Goal: Information Seeking & Learning: Find specific fact

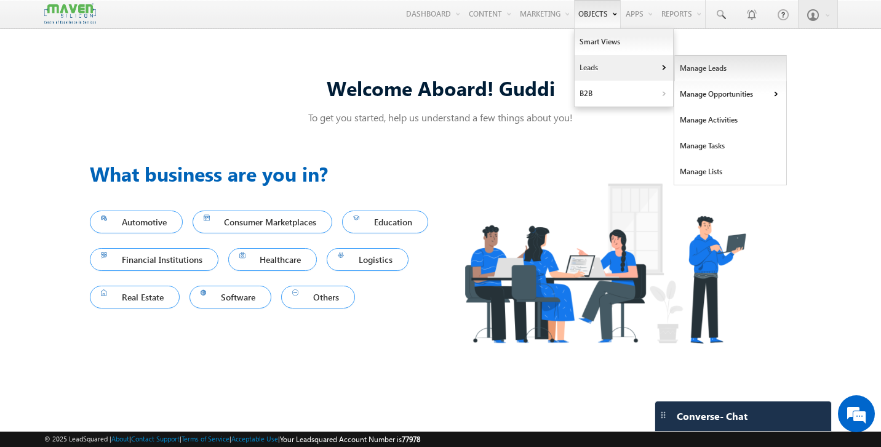
click at [682, 69] on link "Manage Leads" at bounding box center [731, 68] width 113 height 26
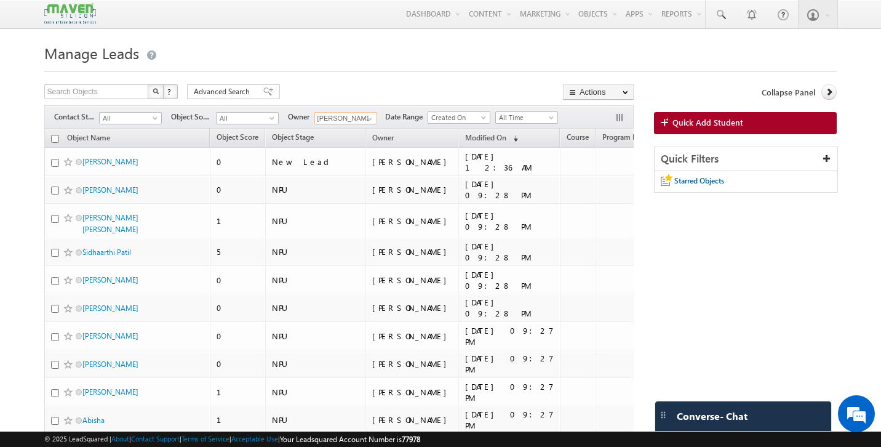
click at [356, 121] on input "[PERSON_NAME]" at bounding box center [346, 118] width 63 height 12
click at [368, 129] on div "Filters Contact Stage All All Object Source All All Owner Komal Komal Date Rang…" at bounding box center [339, 116] width 590 height 23
click at [370, 123] on span at bounding box center [370, 119] width 10 height 10
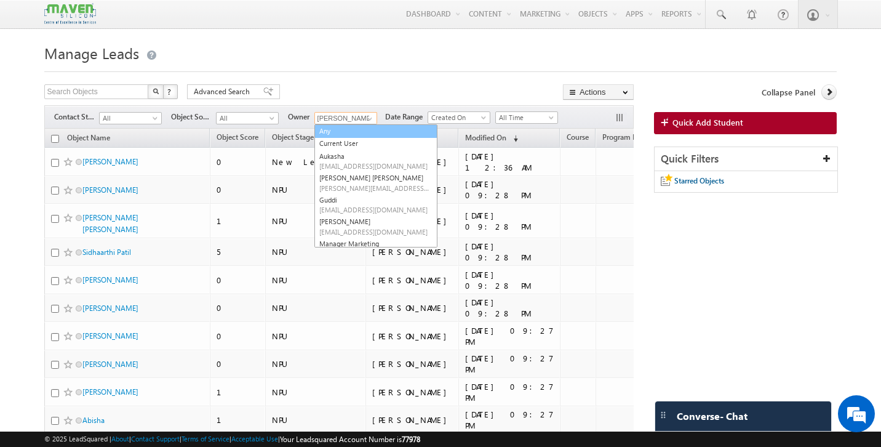
click at [356, 137] on link "Any" at bounding box center [376, 131] width 123 height 14
type input "Any"
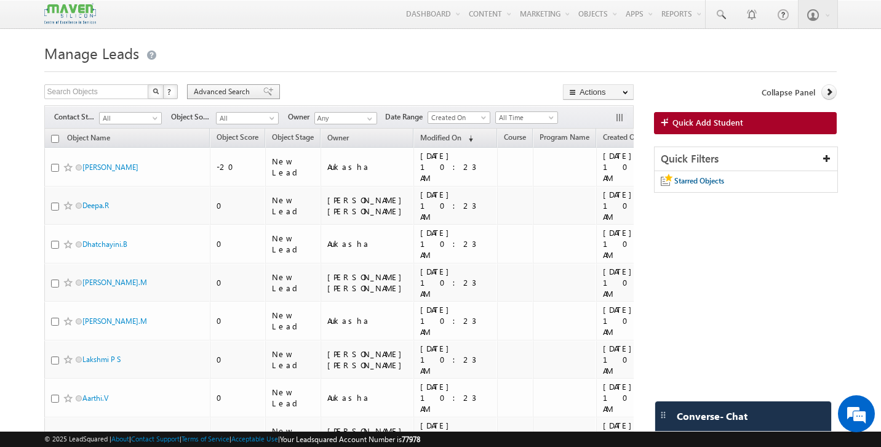
click at [254, 92] on div "Advanced Search" at bounding box center [233, 91] width 93 height 15
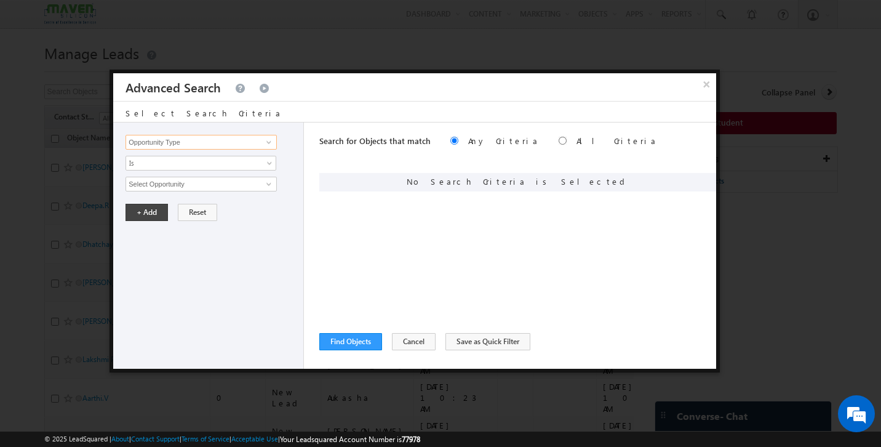
click at [222, 143] on input "Opportunity Type" at bounding box center [201, 142] width 151 height 15
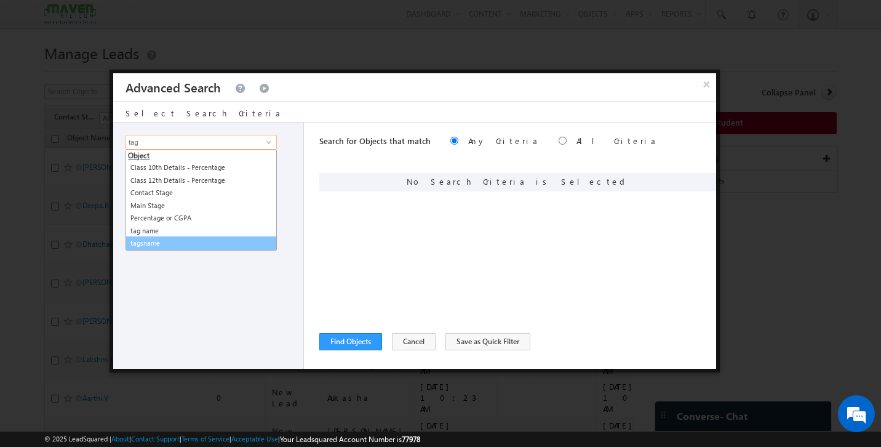
click at [169, 241] on link "tagsname" at bounding box center [201, 243] width 151 height 14
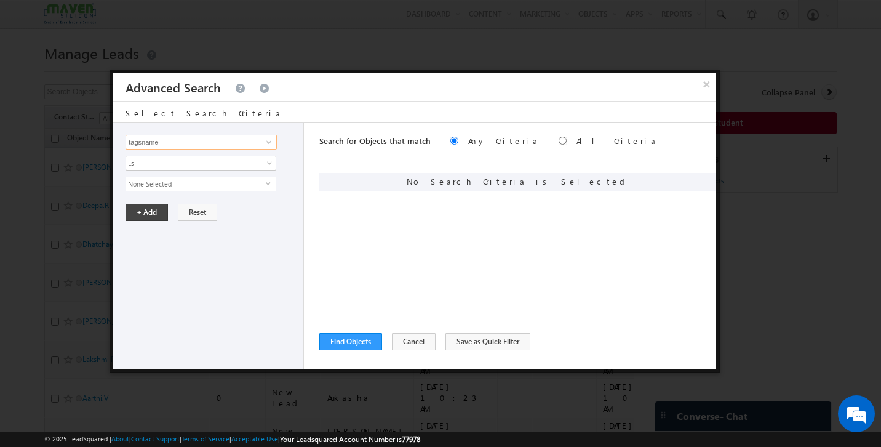
type input "tagsname"
click at [175, 187] on span "None Selected" at bounding box center [196, 184] width 140 height 14
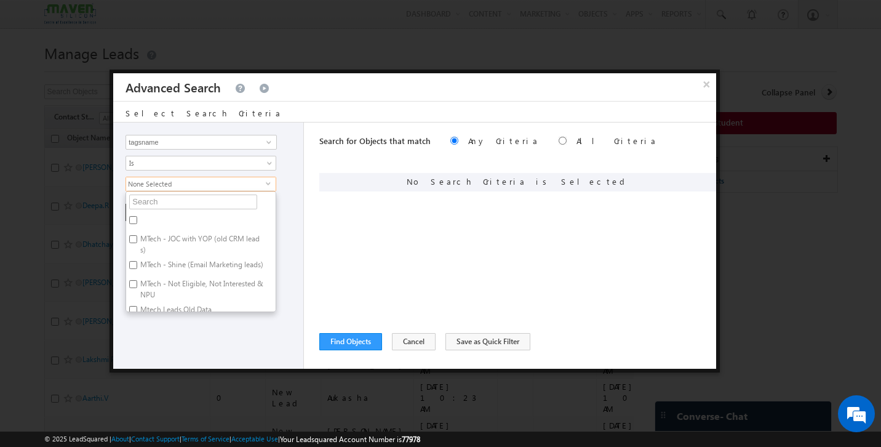
scroll to position [17, 0]
click at [195, 224] on label "MTech - JOC with YOP (old CRM leads)" at bounding box center [201, 235] width 150 height 26
click at [137, 225] on input "MTech - JOC with YOP (old CRM leads)" at bounding box center [133, 229] width 8 height 8
checkbox input "true"
click at [213, 328] on div "Opportunity Type Object Activity Task Sales Group Prospect Id Academic Remarks …" at bounding box center [208, 245] width 191 height 246
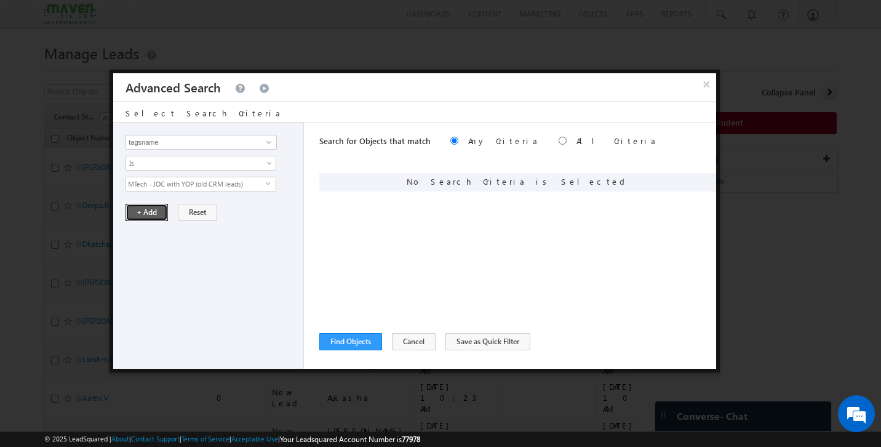
click at [147, 209] on button "+ Add" at bounding box center [147, 212] width 42 height 17
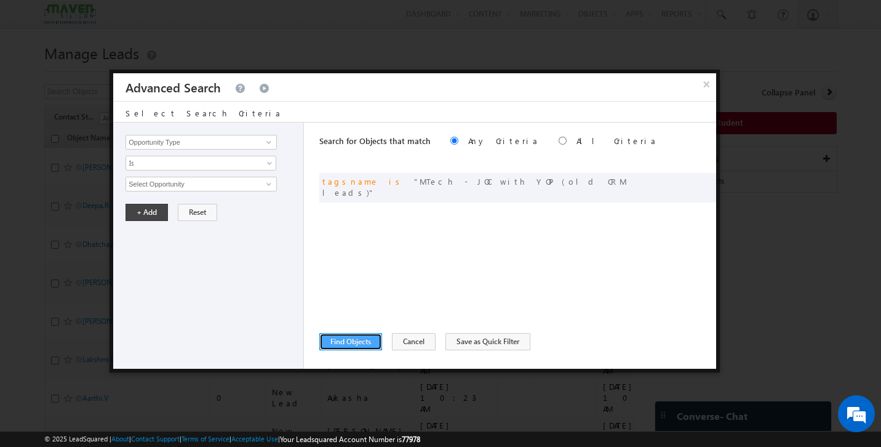
click at [361, 348] on button "Find Objects" at bounding box center [350, 341] width 63 height 17
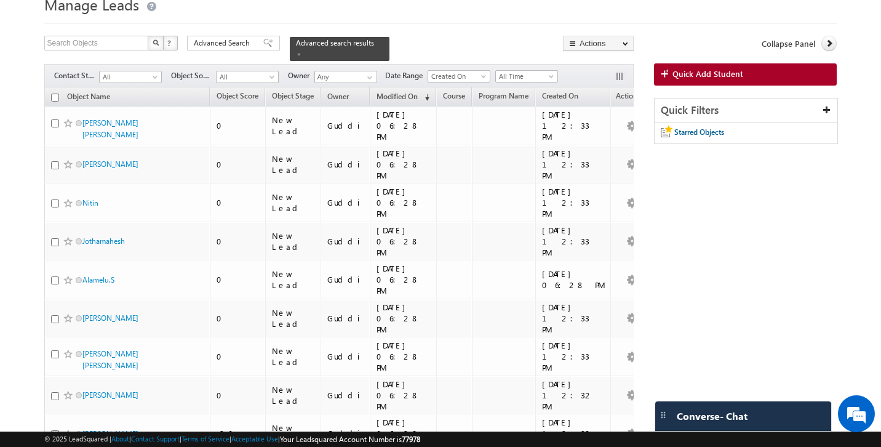
scroll to position [0, 0]
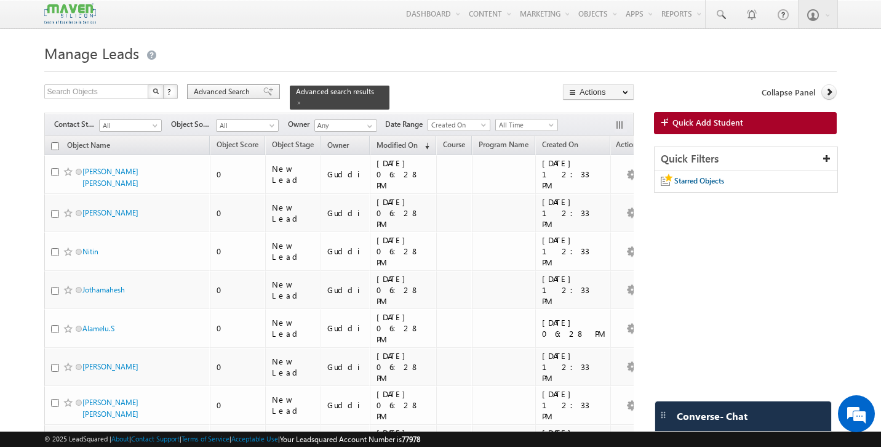
click at [263, 94] on span at bounding box center [268, 91] width 10 height 9
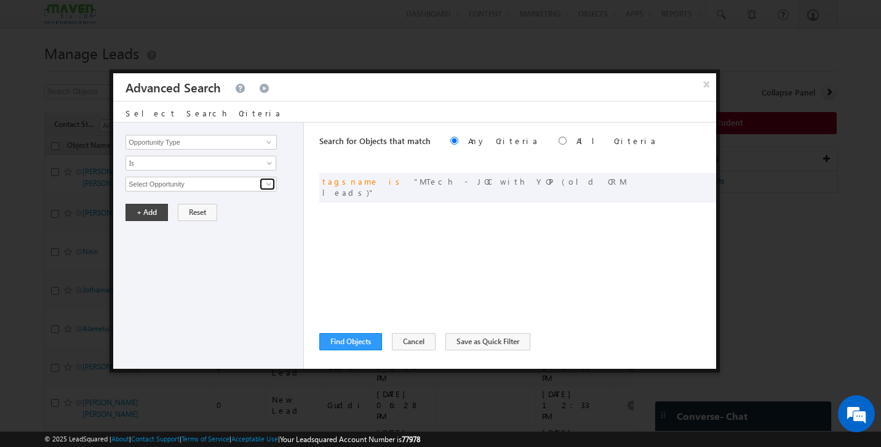
click at [268, 187] on span at bounding box center [269, 184] width 10 height 10
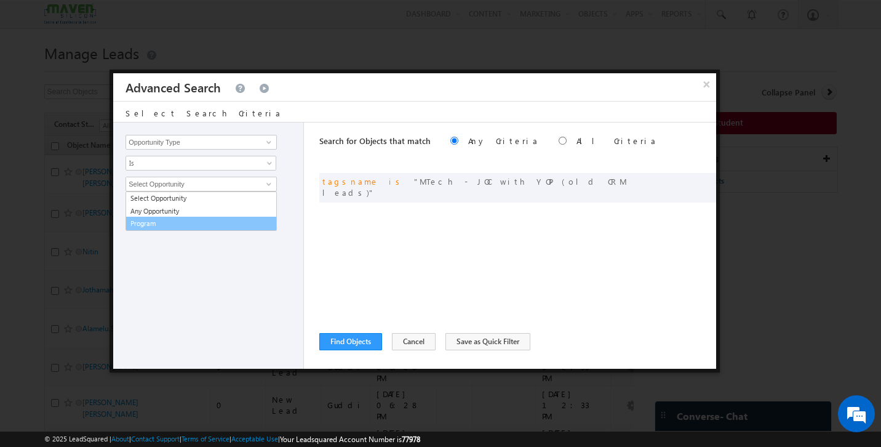
click at [250, 255] on div "Opportunity Type Object Activity Task Sales Group Prospect Id Academic Remarks …" at bounding box center [208, 245] width 191 height 246
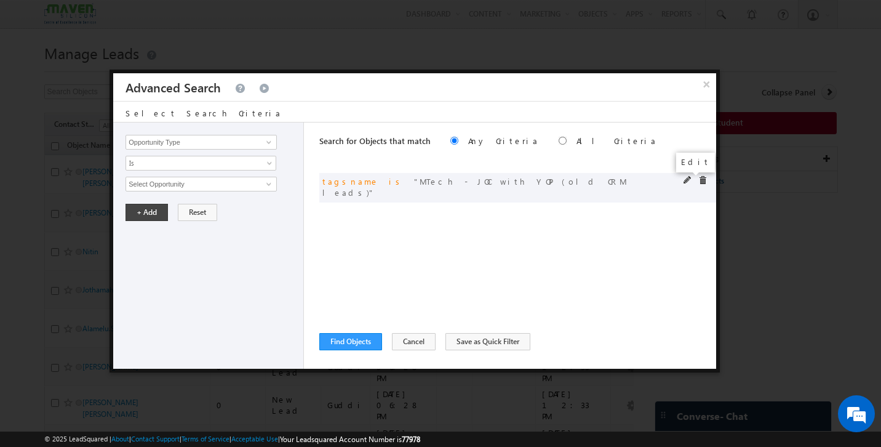
click at [685, 183] on span at bounding box center [688, 180] width 9 height 9
click at [261, 183] on span "MTech - JOC with YOP (old CRM leads)" at bounding box center [196, 184] width 140 height 14
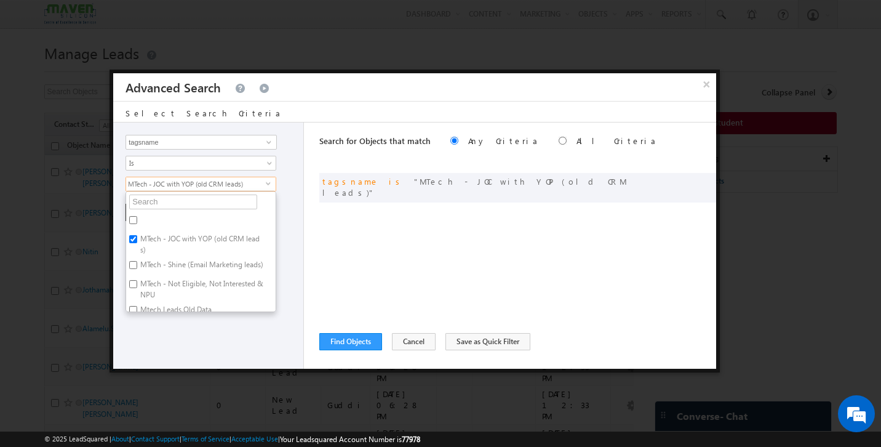
click at [135, 240] on input "MTech - JOC with YOP (old CRM leads)" at bounding box center [133, 239] width 8 height 8
checkbox input "false"
click at [134, 303] on input "Mtech Leads Old Data" at bounding box center [133, 300] width 8 height 8
checkbox input "true"
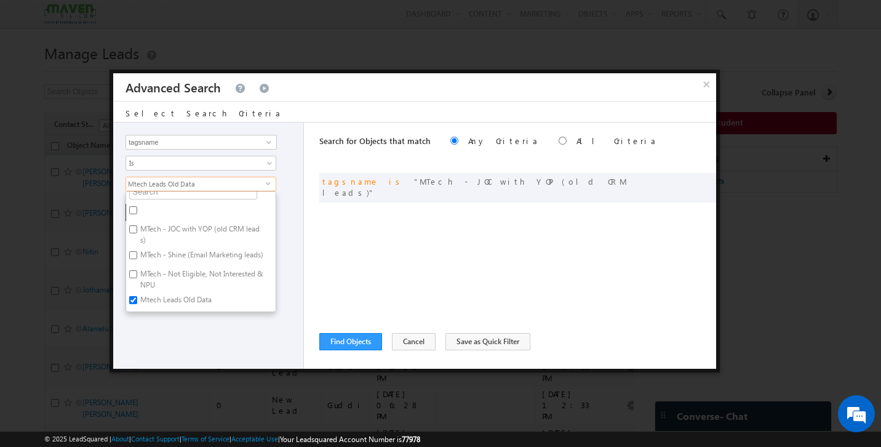
click at [170, 319] on div "Opportunity Type Object Activity Task Sales Group Prospect Id Academic Remarks …" at bounding box center [208, 245] width 191 height 246
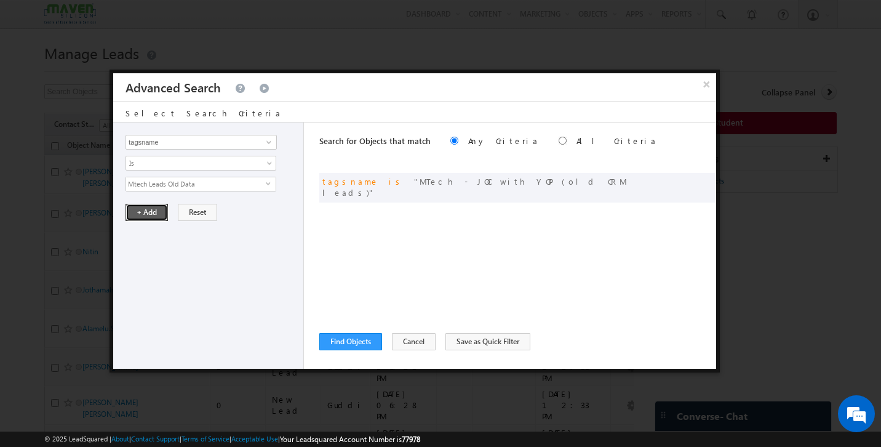
click at [148, 220] on button "+ Add" at bounding box center [147, 212] width 42 height 17
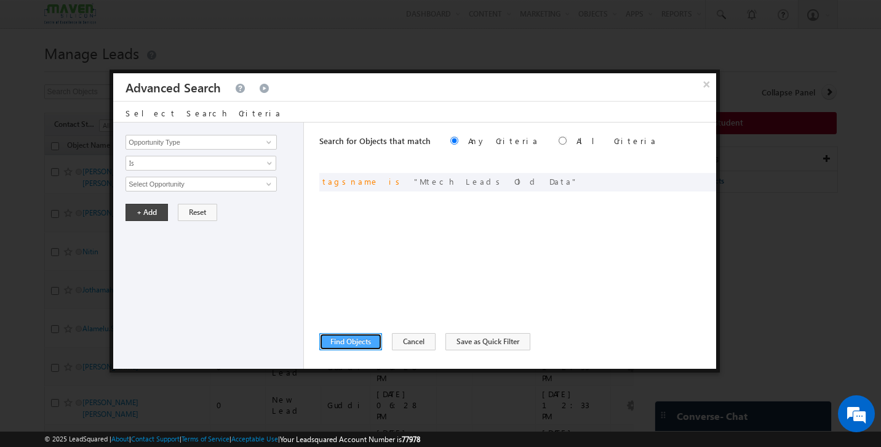
click at [361, 348] on button "Find Objects" at bounding box center [350, 341] width 63 height 17
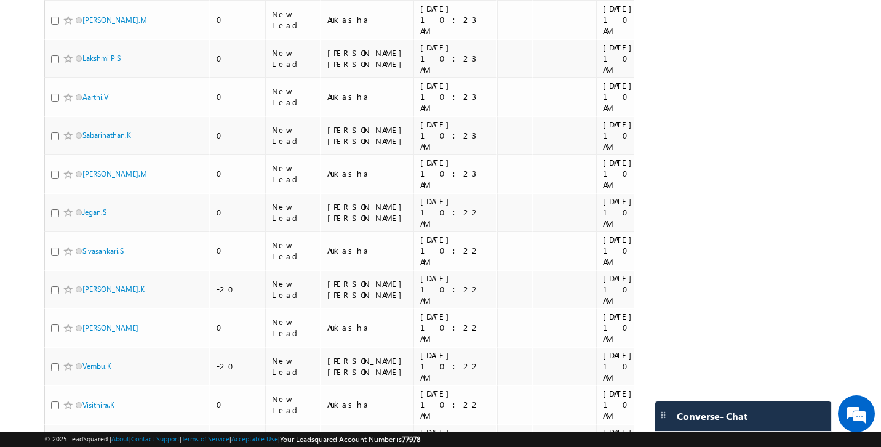
scroll to position [0, 0]
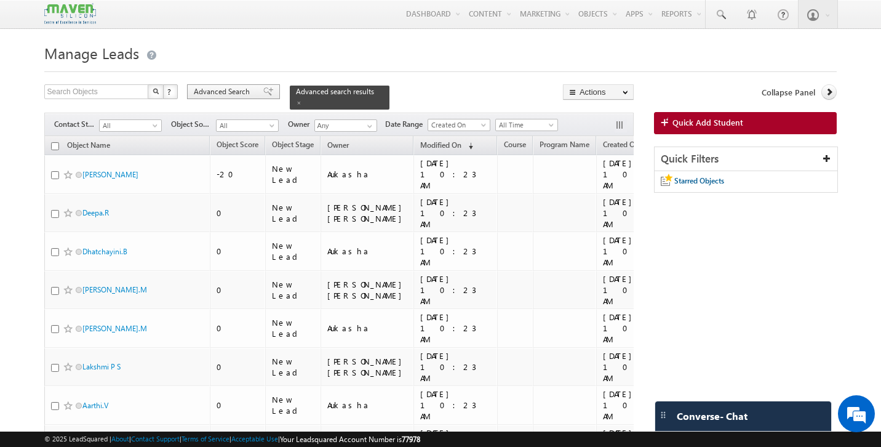
click at [263, 92] on span at bounding box center [268, 91] width 10 height 9
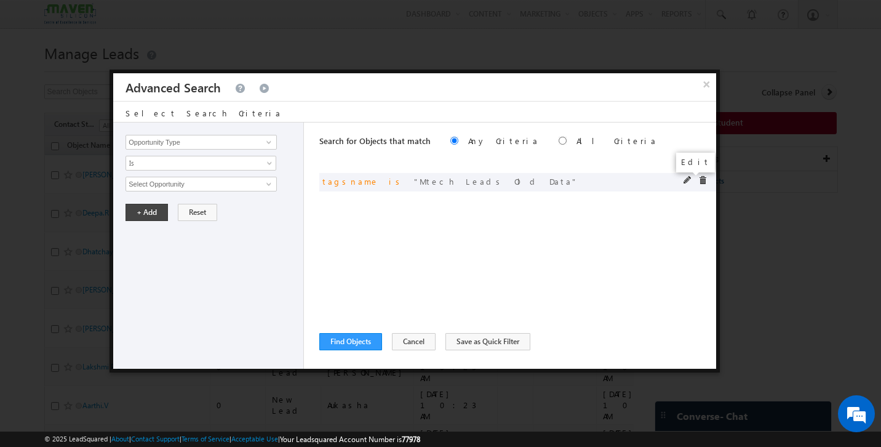
click at [689, 176] on span at bounding box center [688, 180] width 9 height 9
click at [262, 185] on span "Mtech Leads Old Data" at bounding box center [196, 184] width 140 height 14
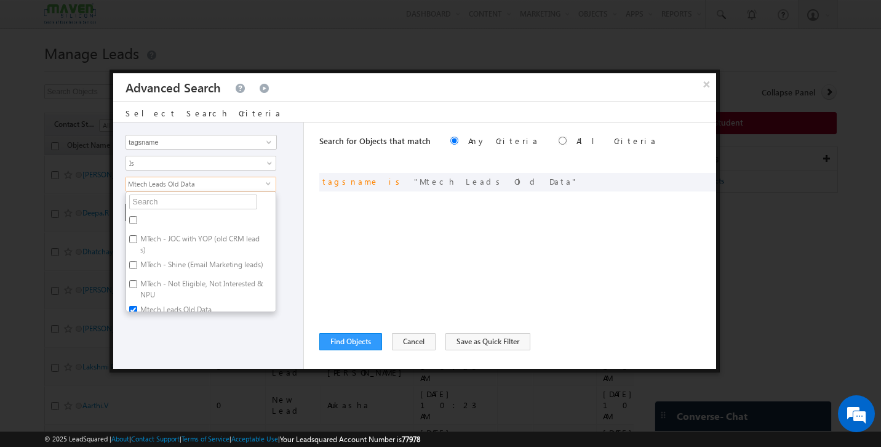
click at [139, 292] on label "MTech - Not Eligible, Not Interested & NPU" at bounding box center [201, 289] width 150 height 26
click at [137, 288] on input "MTech - Not Eligible, Not Interested & NPU" at bounding box center [133, 284] width 8 height 8
checkbox input "true"
click at [135, 300] on input "Mtech Leads Old Data" at bounding box center [133, 300] width 8 height 8
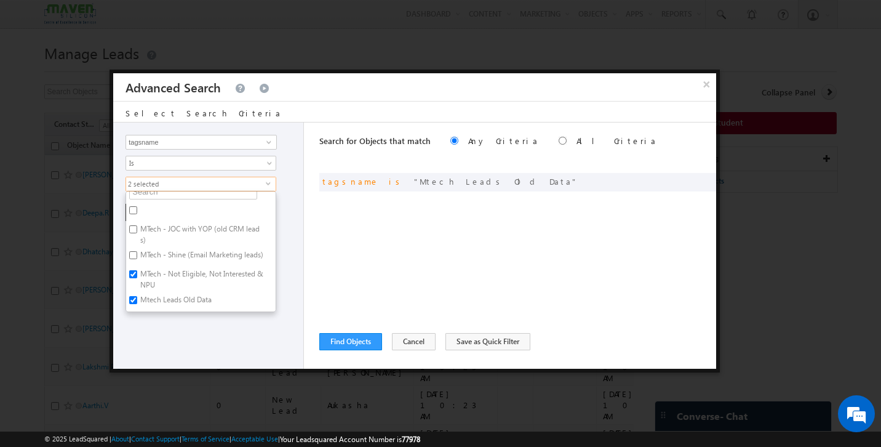
checkbox input "false"
click at [161, 337] on div "Opportunity Type Object Activity Task Sales Group Prospect Id Academic Remarks …" at bounding box center [208, 245] width 191 height 246
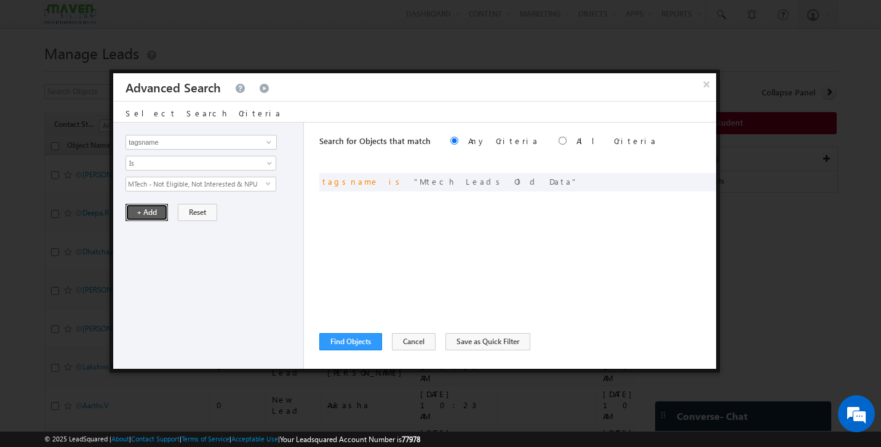
click at [154, 215] on button "+ Add" at bounding box center [147, 212] width 42 height 17
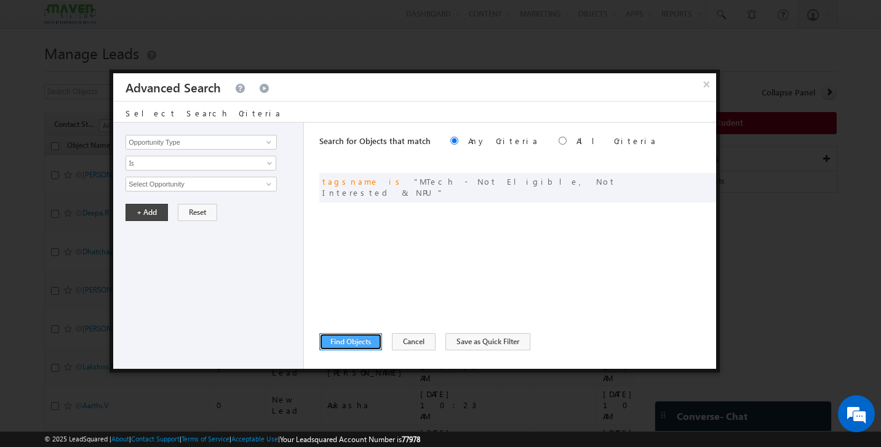
click at [357, 338] on button "Find Objects" at bounding box center [350, 341] width 63 height 17
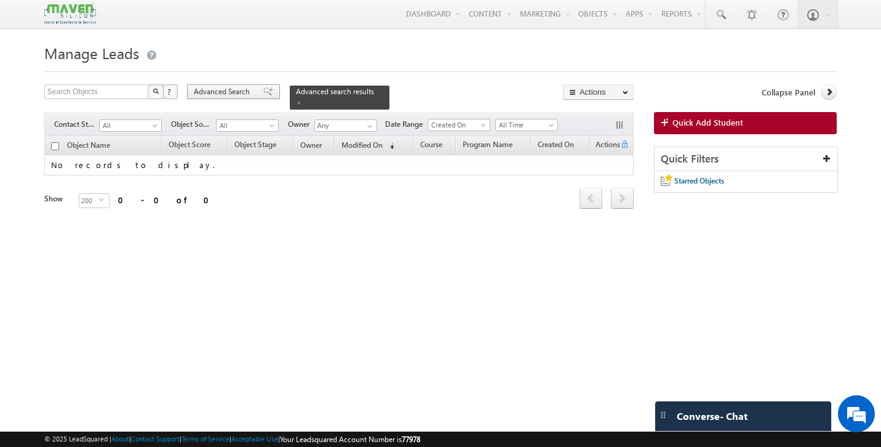
click at [263, 92] on span at bounding box center [268, 91] width 10 height 9
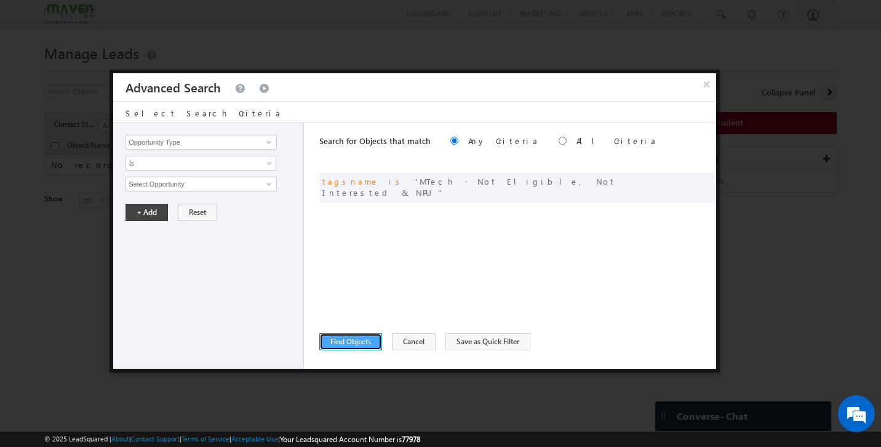
click at [361, 345] on button "Find Objects" at bounding box center [350, 341] width 63 height 17
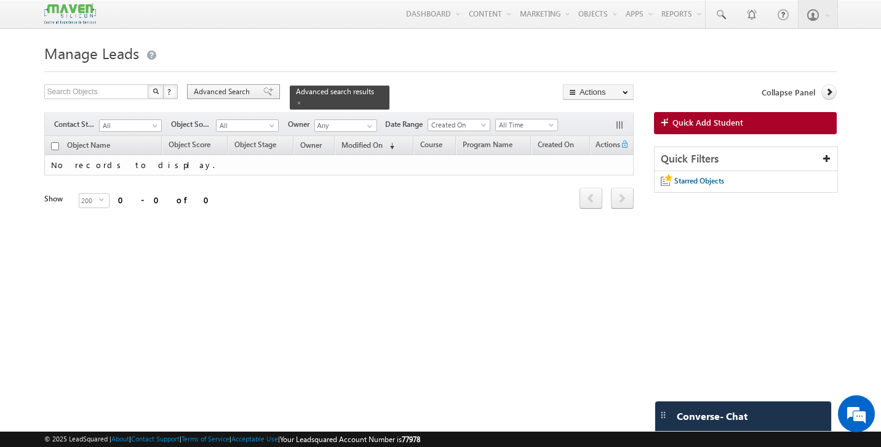
click at [263, 92] on span at bounding box center [268, 91] width 10 height 9
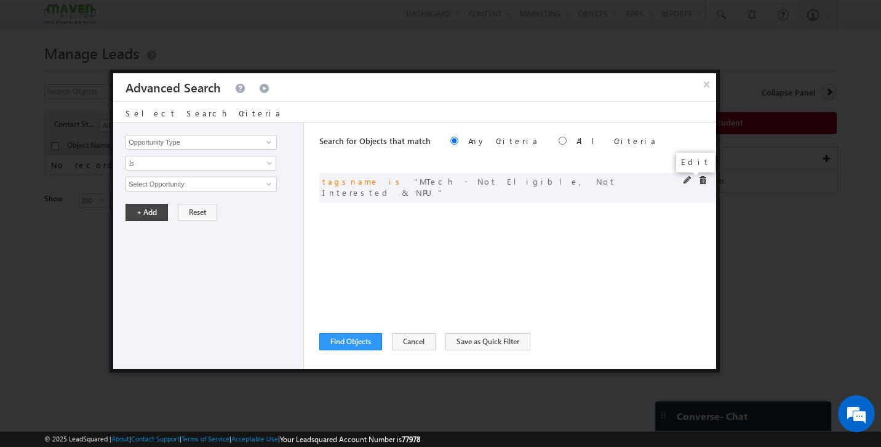
click at [687, 183] on span at bounding box center [688, 180] width 9 height 9
click at [270, 182] on span "select" at bounding box center [271, 183] width 10 height 6
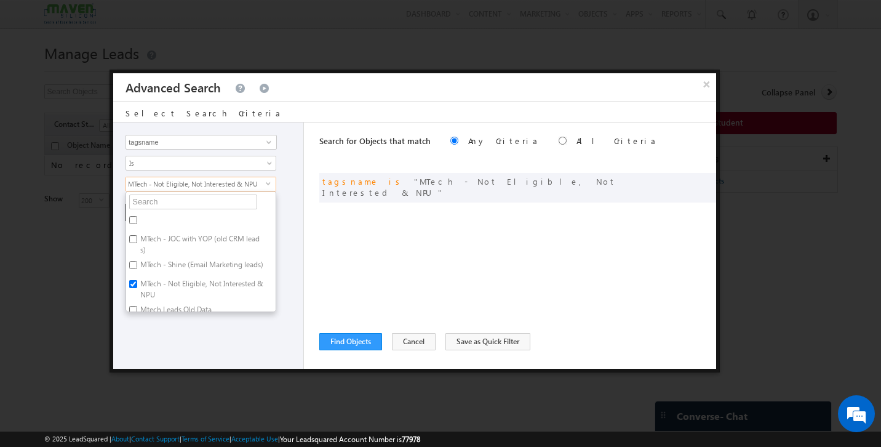
click at [135, 262] on input "MTech - Shine (Email Marketing leads)" at bounding box center [133, 265] width 8 height 8
checkbox input "true"
click at [136, 288] on input "MTech - Not Eligible, Not Interested & NPU" at bounding box center [133, 284] width 8 height 8
checkbox input "false"
click at [188, 330] on div "Opportunity Type Object Activity Task Sales Group Prospect Id Academic Remarks …" at bounding box center [208, 245] width 191 height 246
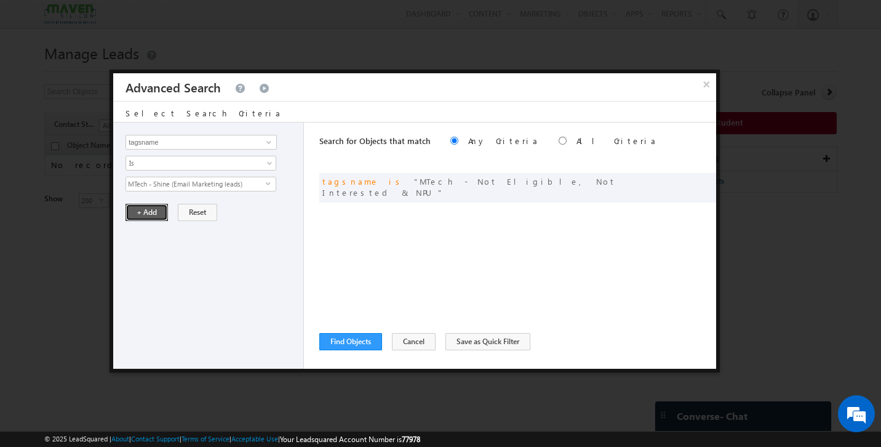
click at [156, 217] on button "+ Add" at bounding box center [147, 212] width 42 height 17
click at [347, 347] on button "Find Objects" at bounding box center [350, 341] width 63 height 17
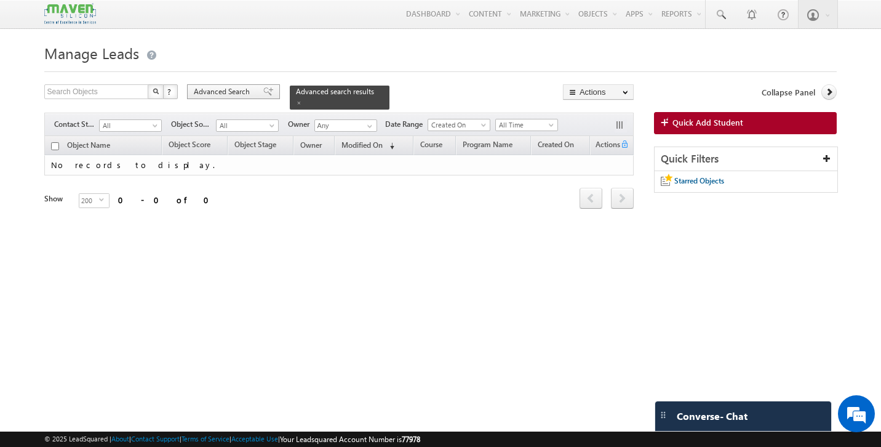
click at [263, 95] on span at bounding box center [268, 91] width 10 height 9
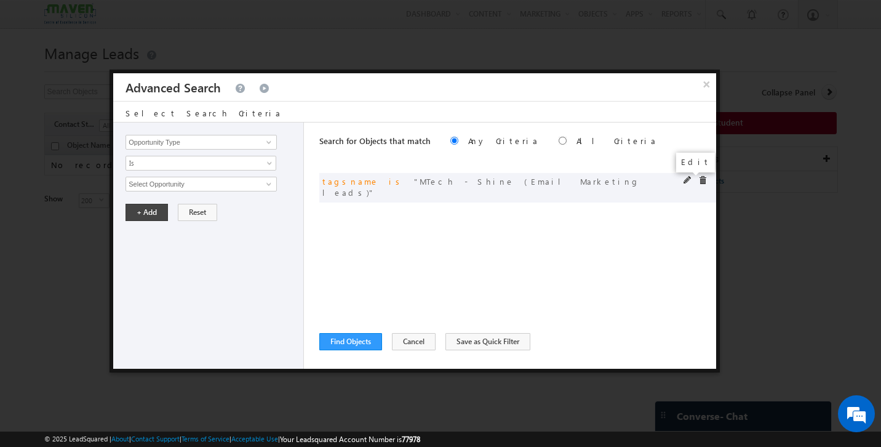
click at [685, 183] on span at bounding box center [688, 180] width 9 height 9
click at [220, 141] on input "tagsname" at bounding box center [201, 142] width 151 height 15
click at [269, 143] on span at bounding box center [269, 142] width 10 height 10
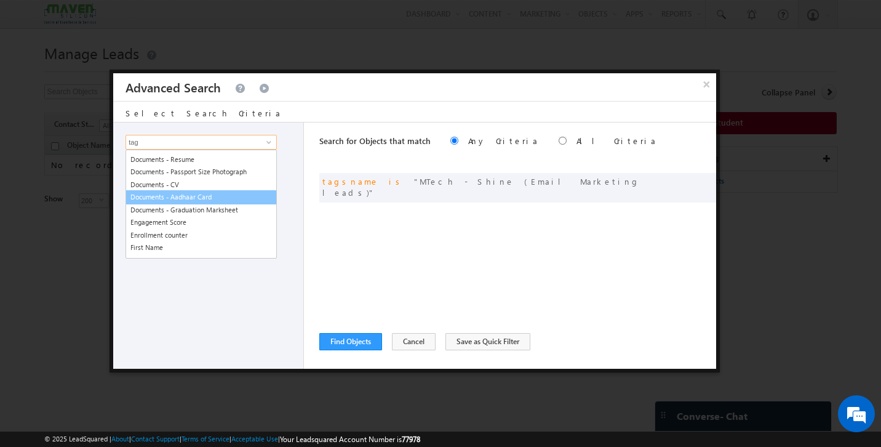
scroll to position [0, 0]
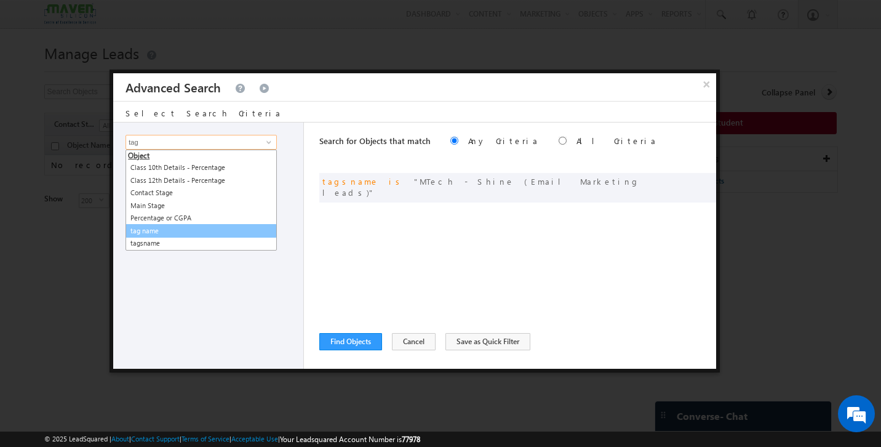
click at [188, 233] on link "tag name" at bounding box center [201, 231] width 151 height 14
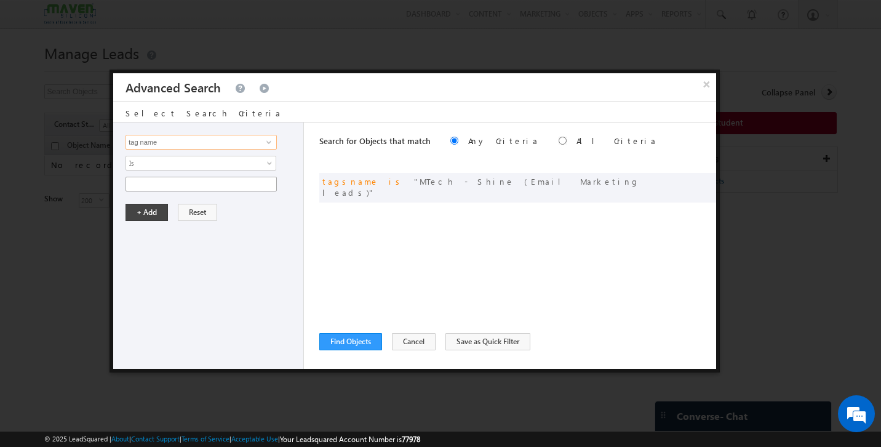
type input "tag name"
click at [163, 182] on input "text" at bounding box center [201, 184] width 151 height 15
click at [707, 92] on button "×" at bounding box center [707, 84] width 20 height 22
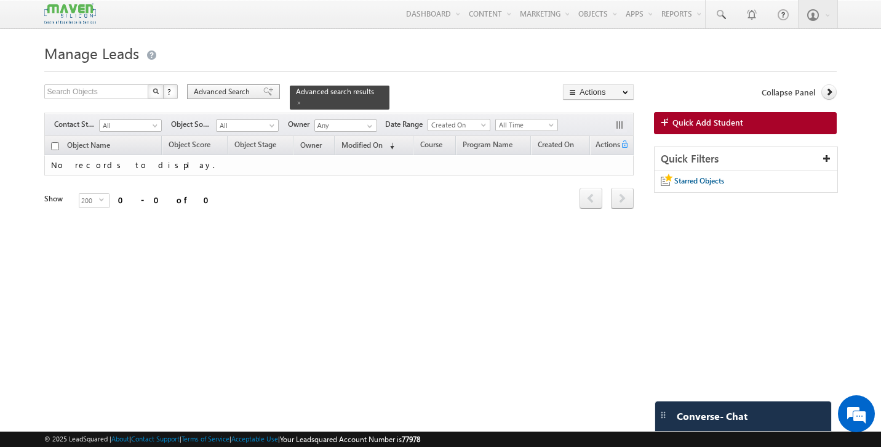
click at [264, 90] on span at bounding box center [268, 91] width 10 height 9
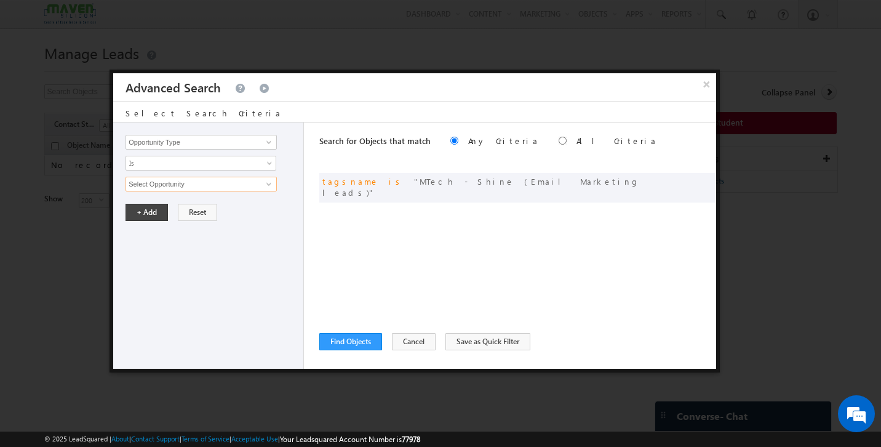
click at [244, 187] on input "Select Opportunity" at bounding box center [201, 184] width 151 height 15
click at [704, 86] on button "×" at bounding box center [707, 84] width 20 height 22
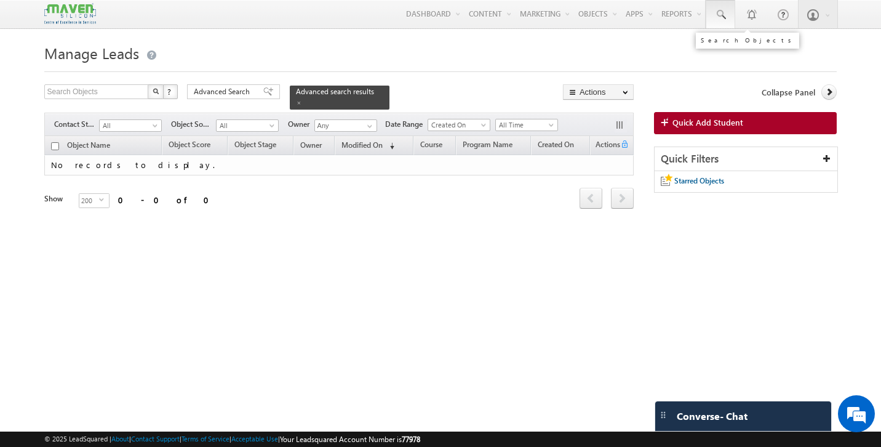
click at [727, 15] on link at bounding box center [721, 14] width 30 height 28
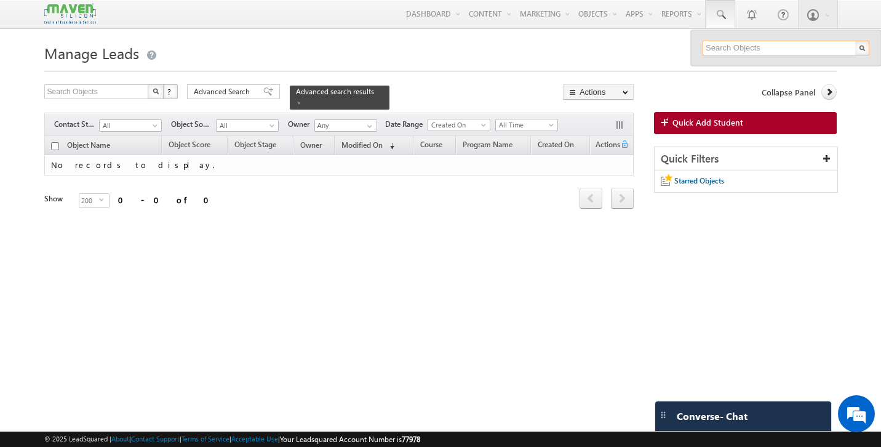
paste input "pankaj79meh@gmail.com"
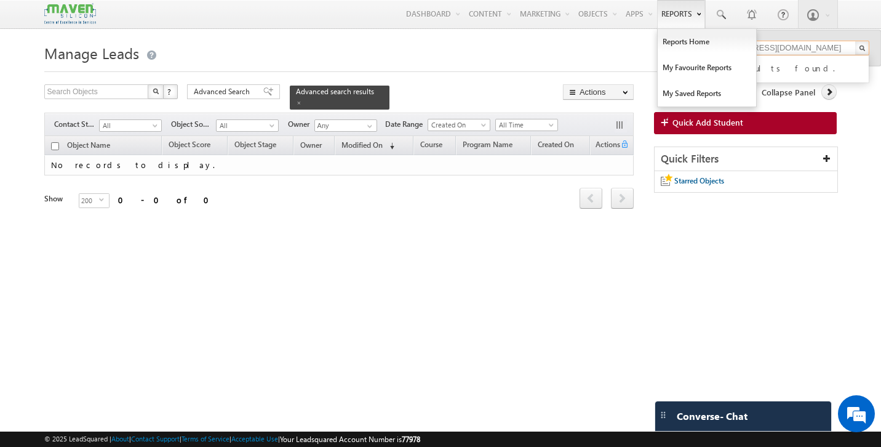
type input "pankaj79meh@gmail.com"
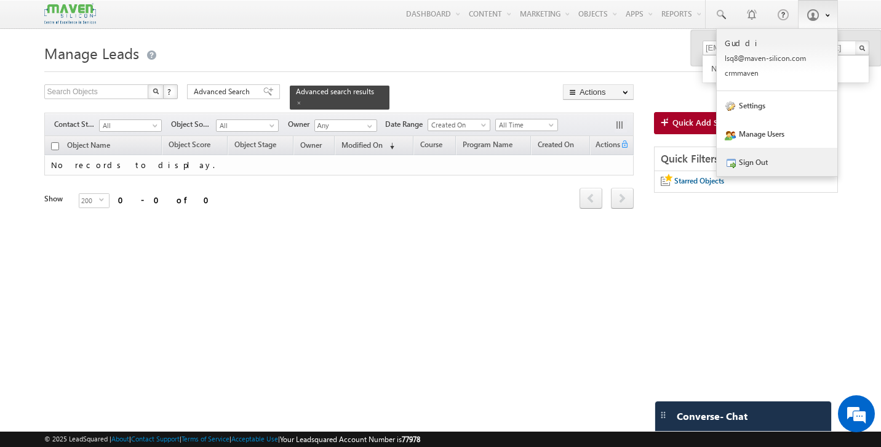
click at [771, 167] on link "Sign Out" at bounding box center [777, 162] width 121 height 28
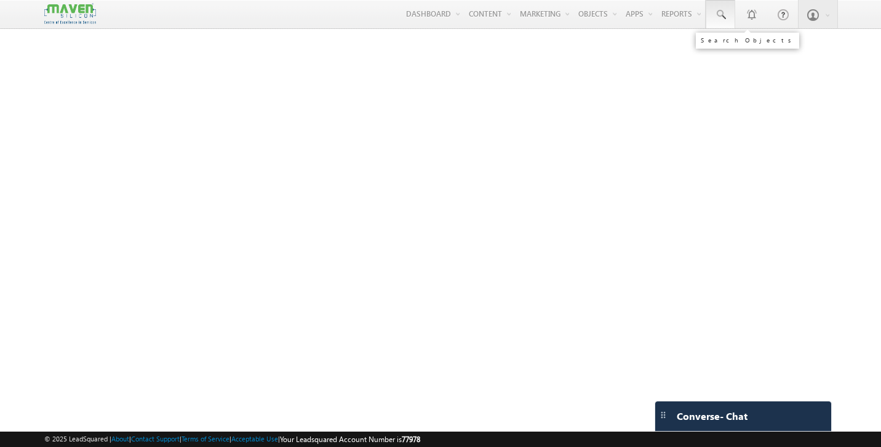
click at [723, 12] on span at bounding box center [721, 15] width 12 height 12
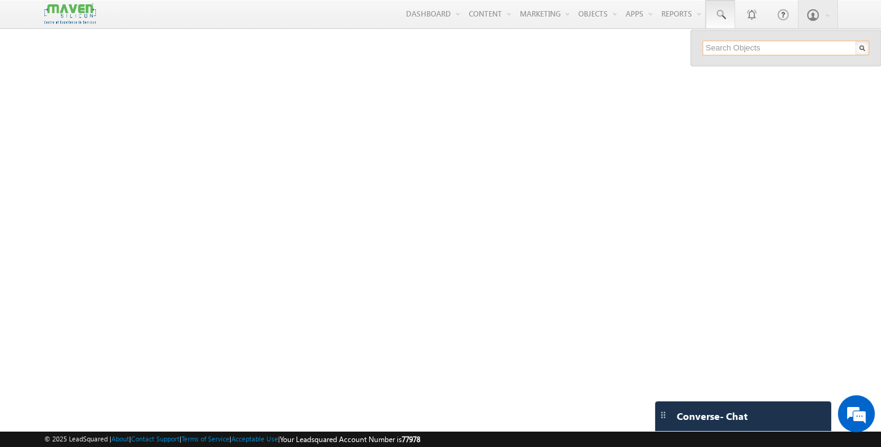
click at [742, 49] on input "text" at bounding box center [786, 48] width 167 height 15
paste input "shreyassomayaji2004@gmail.com"
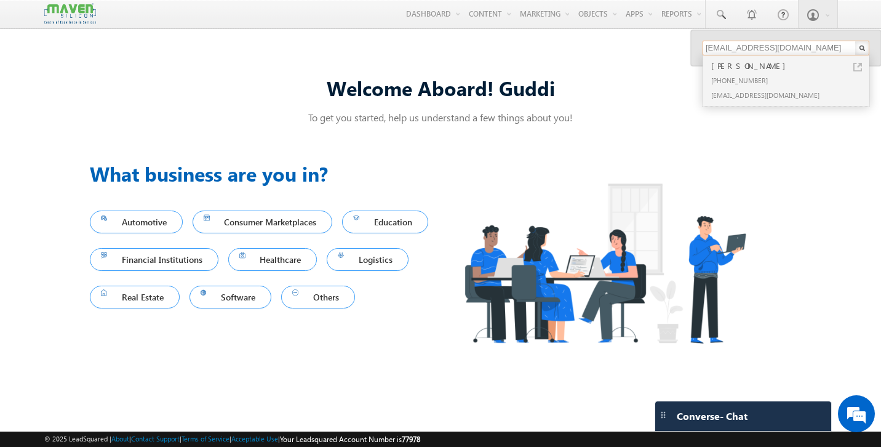
type input "shreyassomayaji2004@gmail.com"
click at [751, 78] on div "+91-9900029979" at bounding box center [791, 80] width 165 height 15
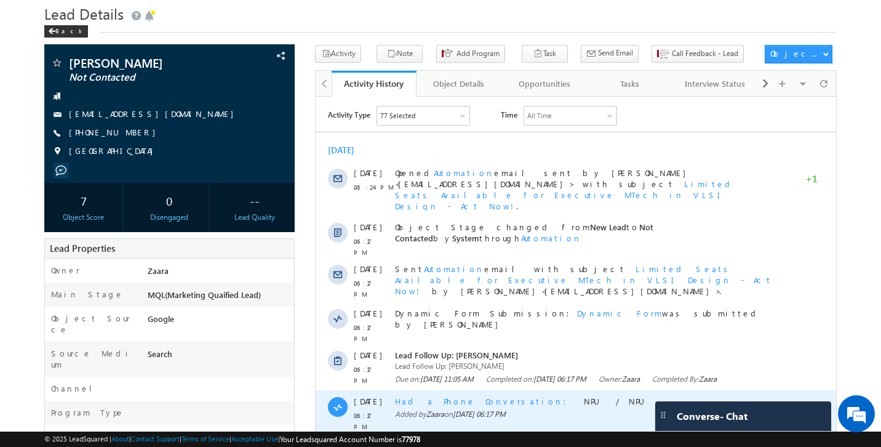
scroll to position [36, 0]
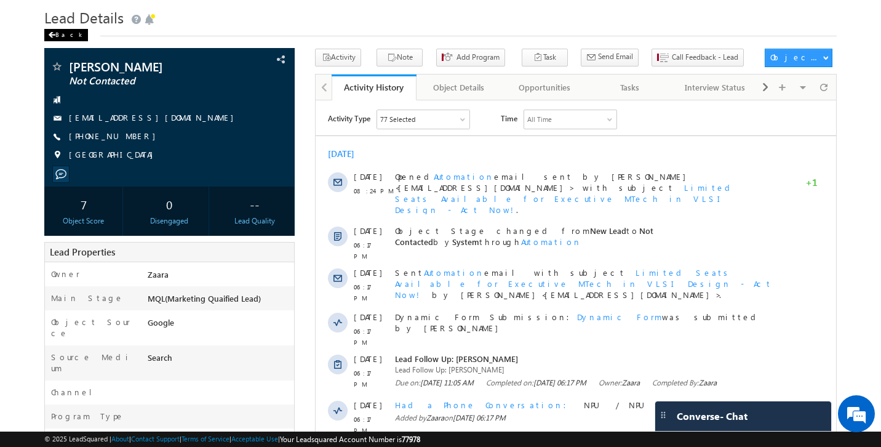
click at [57, 39] on div "Back" at bounding box center [66, 35] width 44 height 12
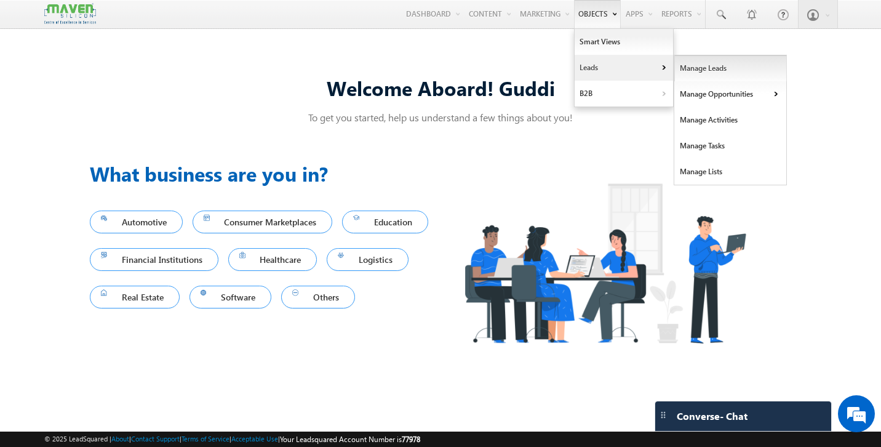
click at [715, 69] on link "Manage Leads" at bounding box center [731, 68] width 113 height 26
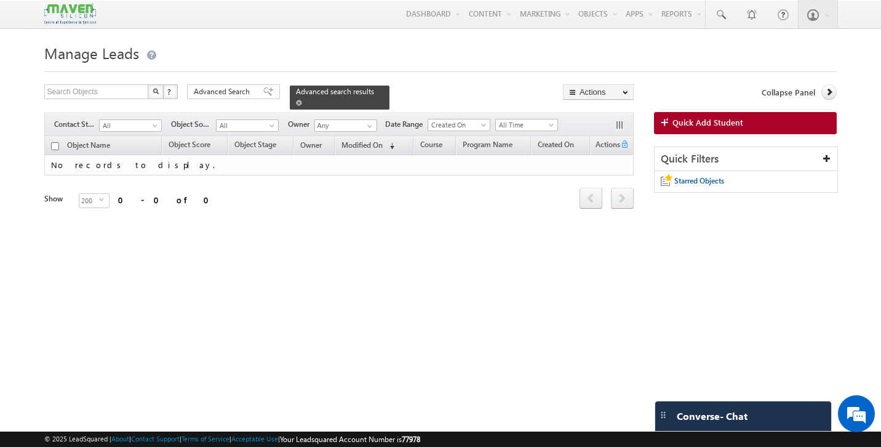
click at [302, 100] on span at bounding box center [299, 103] width 6 height 6
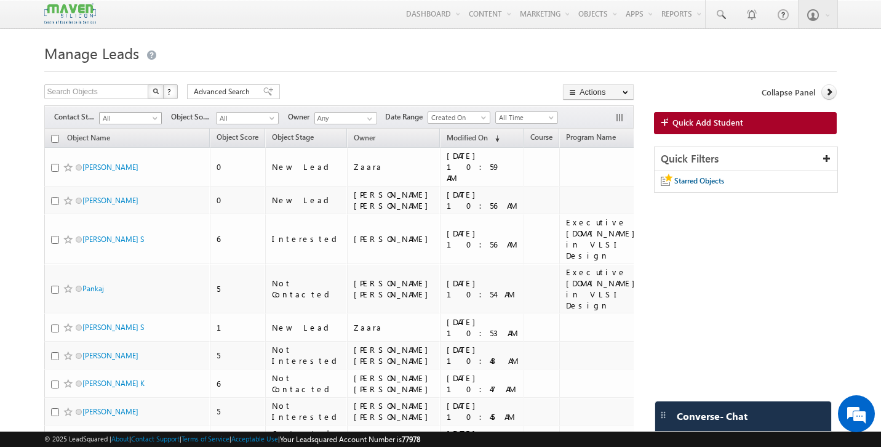
click at [135, 118] on span "All" at bounding box center [129, 118] width 58 height 11
click at [133, 147] on link "New Lead" at bounding box center [131, 144] width 62 height 11
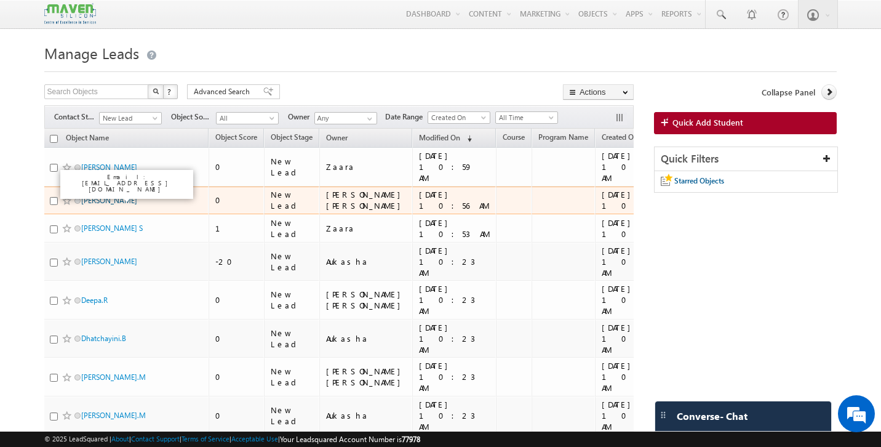
click at [114, 196] on link "[PERSON_NAME]" at bounding box center [109, 200] width 56 height 9
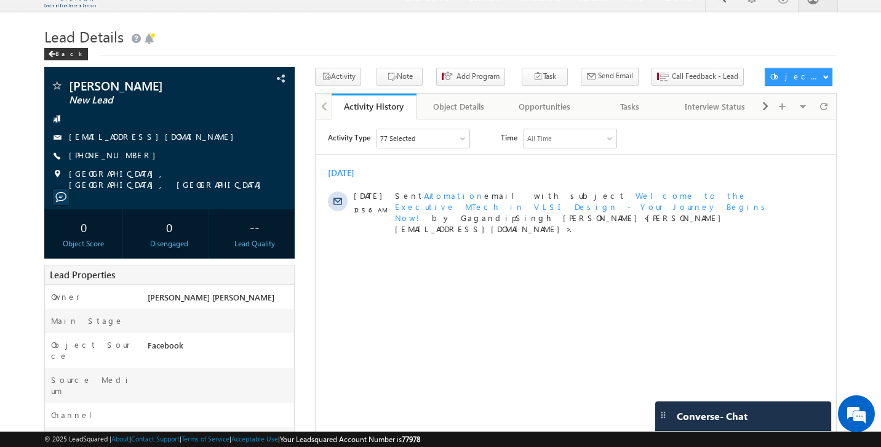
scroll to position [15, 0]
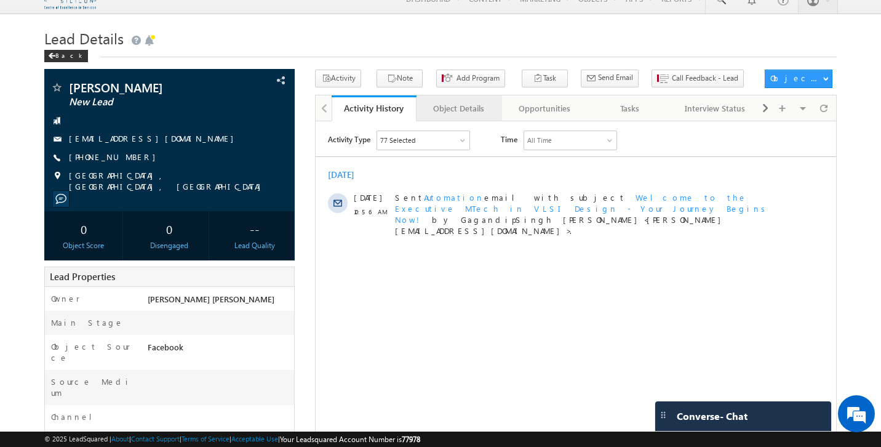
click at [460, 110] on div "Object Details" at bounding box center [459, 108] width 65 height 15
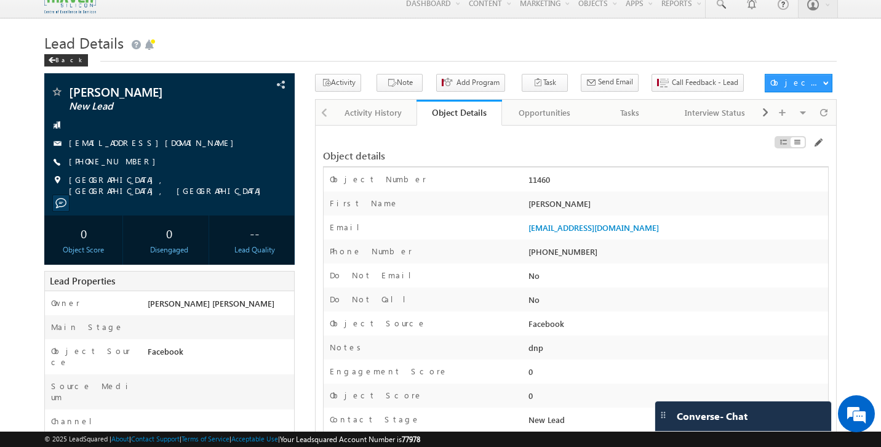
scroll to position [0, 0]
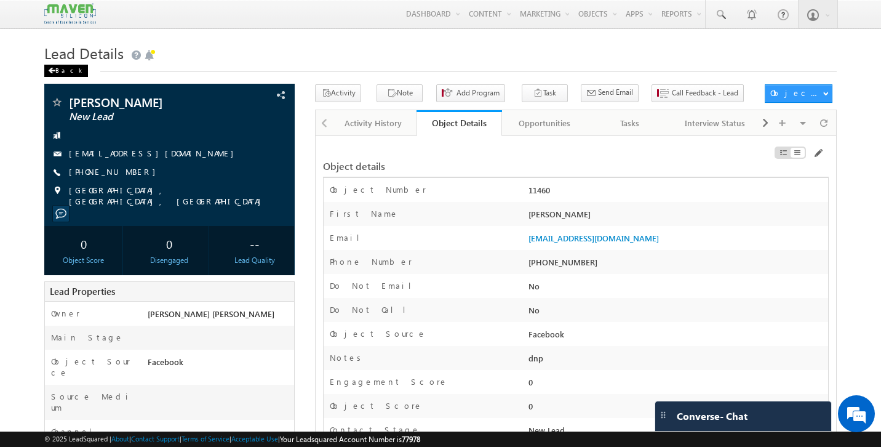
click at [66, 69] on div "Back" at bounding box center [66, 71] width 44 height 12
